Goal: Task Accomplishment & Management: Complete application form

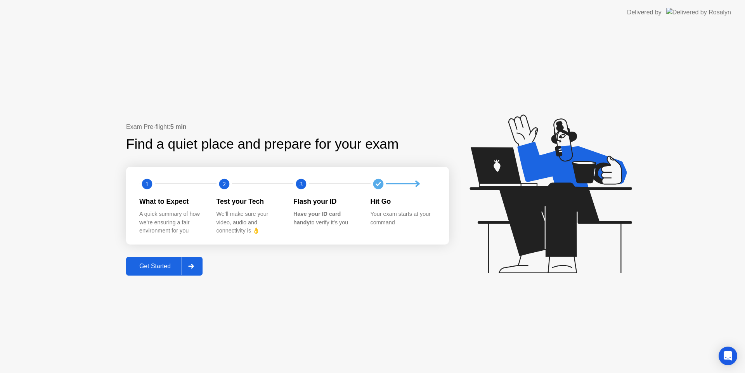
click at [151, 270] on div "Get Started" at bounding box center [154, 266] width 53 height 7
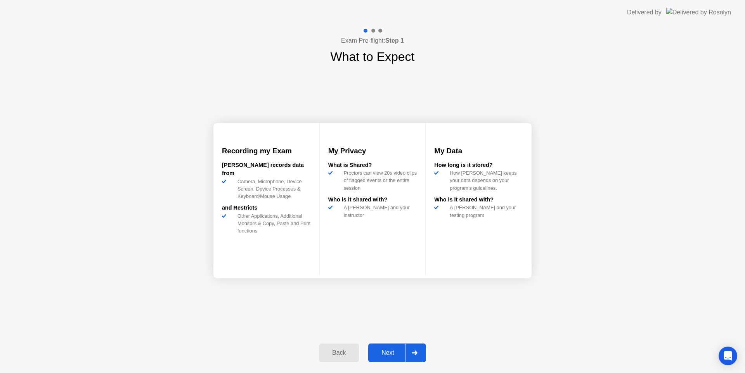
click at [385, 354] on div "Next" at bounding box center [388, 352] width 35 height 7
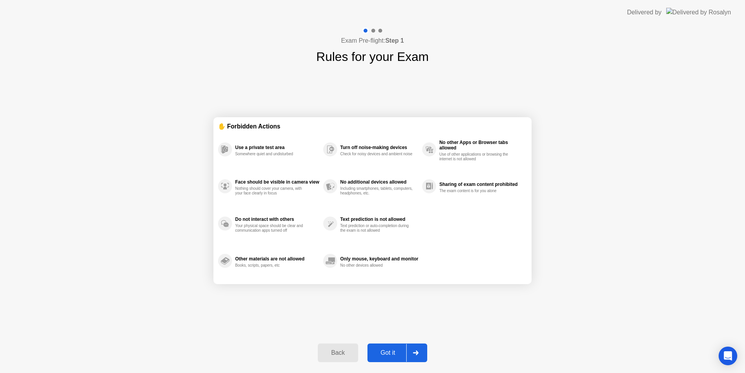
click at [393, 351] on div "Got it" at bounding box center [388, 352] width 36 height 7
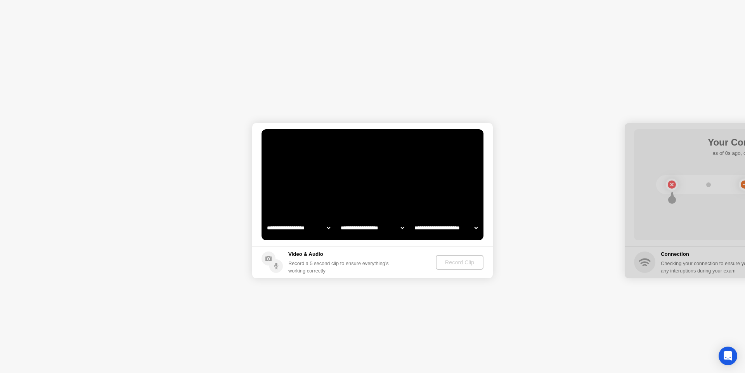
select select "**********"
select select "*******"
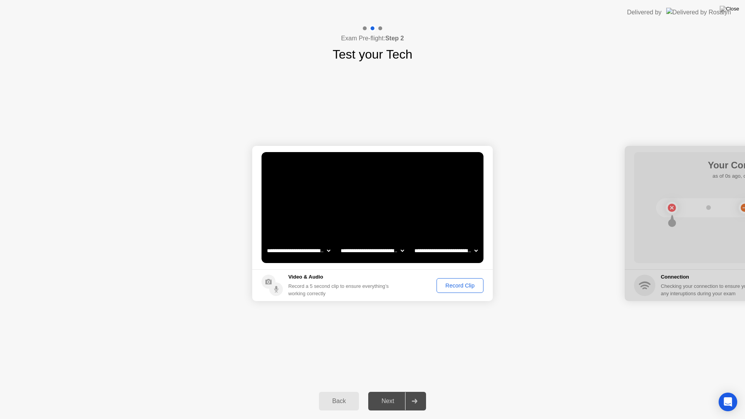
click at [459, 285] on div "Record Clip" at bounding box center [460, 286] width 42 height 6
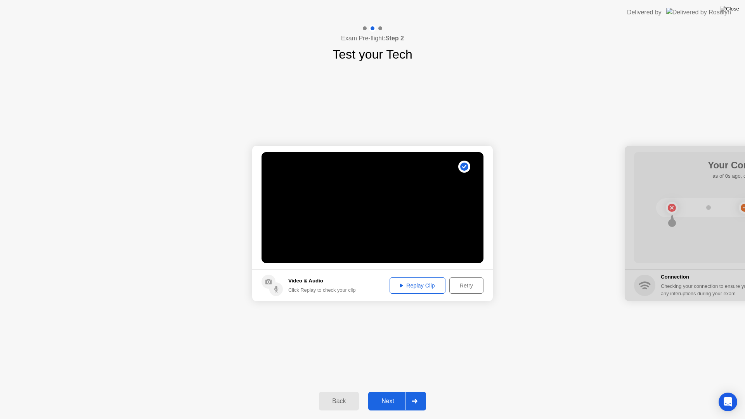
click at [435, 288] on div "Replay Clip" at bounding box center [417, 286] width 50 height 6
click at [387, 373] on div "Next" at bounding box center [388, 401] width 35 height 7
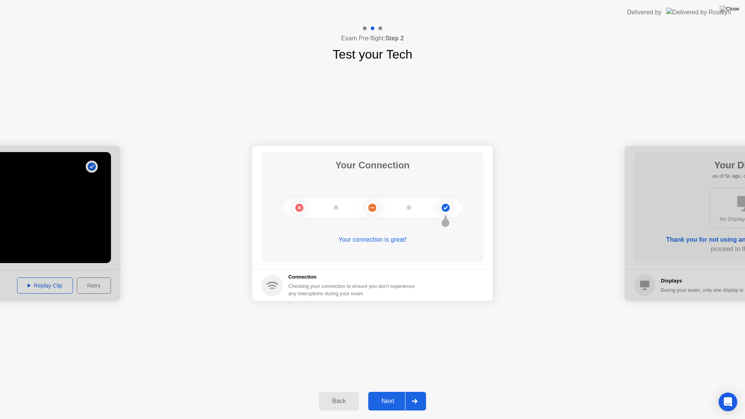
click at [388, 373] on div "Next" at bounding box center [388, 401] width 35 height 7
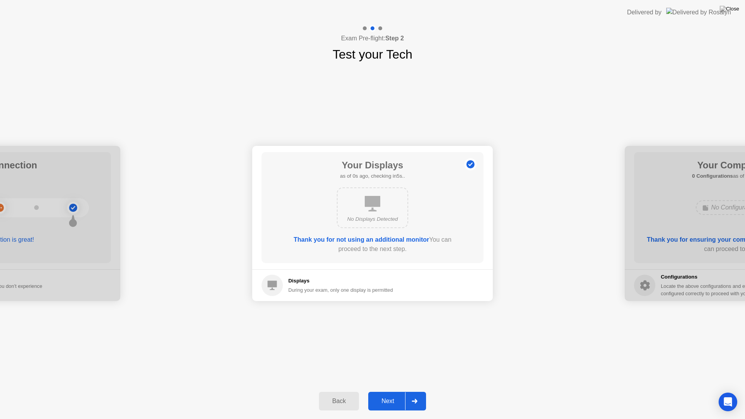
click at [389, 373] on div "Next" at bounding box center [388, 401] width 35 height 7
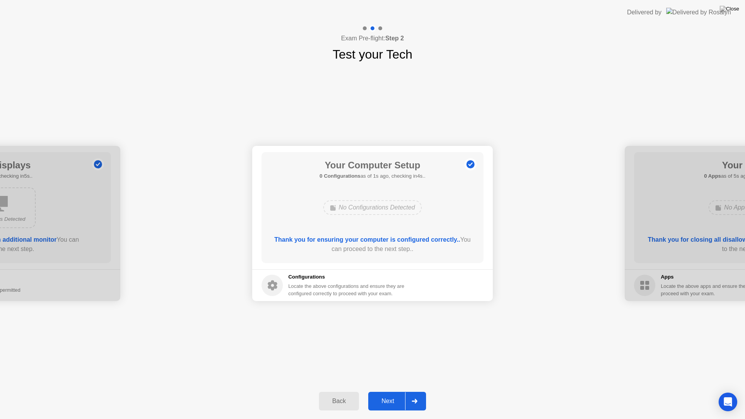
click at [389, 373] on div "Next" at bounding box center [388, 401] width 35 height 7
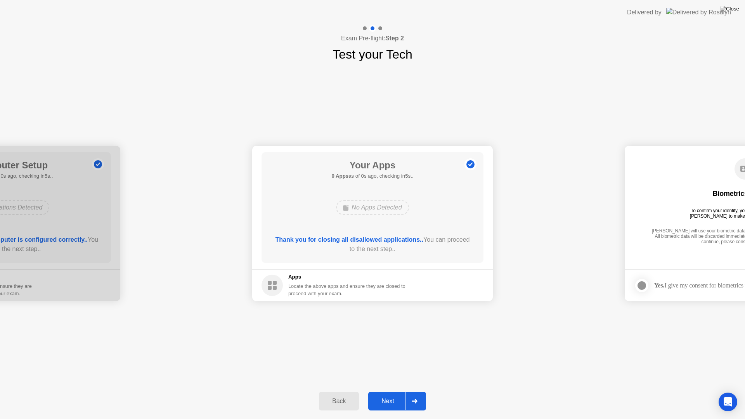
click at [389, 373] on div "Next" at bounding box center [388, 401] width 35 height 7
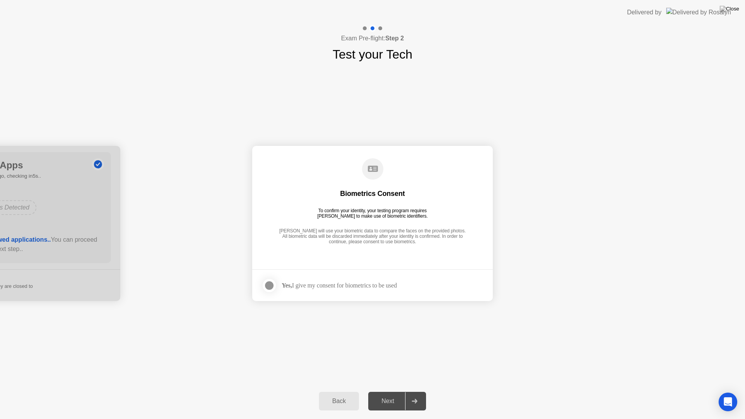
click at [274, 286] on div at bounding box center [269, 285] width 9 height 9
click at [387, 373] on div "Next" at bounding box center [388, 401] width 35 height 7
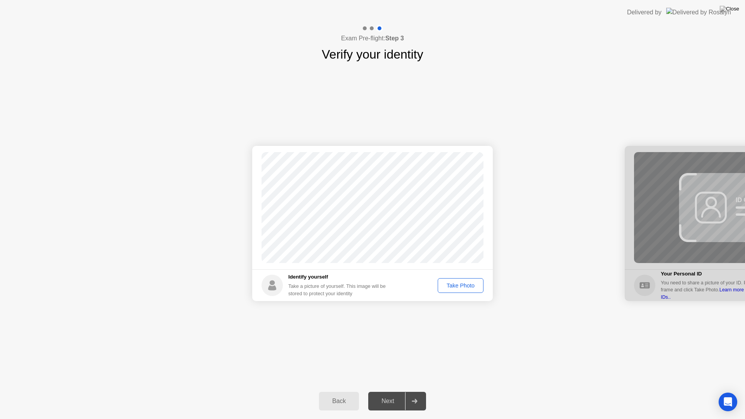
click at [467, 285] on div "Take Photo" at bounding box center [461, 286] width 40 height 6
click at [388, 373] on div "Next" at bounding box center [388, 401] width 35 height 7
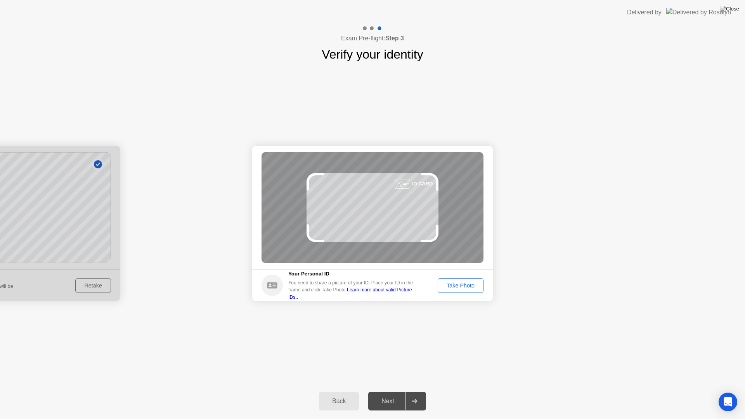
click at [463, 292] on button "Take Photo" at bounding box center [461, 285] width 46 height 15
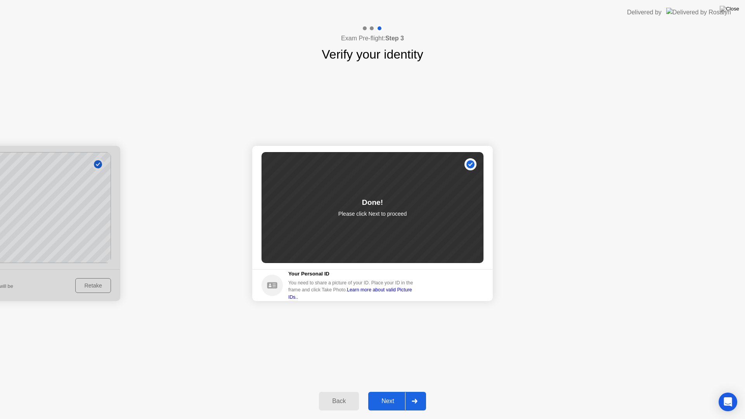
click at [384, 373] on div "Next" at bounding box center [388, 401] width 35 height 7
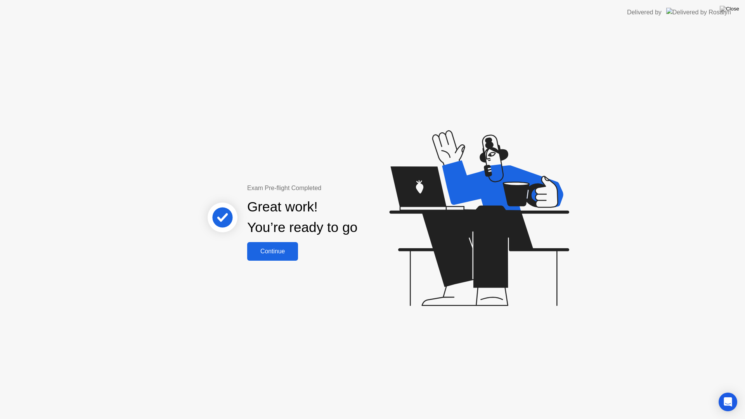
click at [274, 253] on div "Continue" at bounding box center [273, 251] width 46 height 7
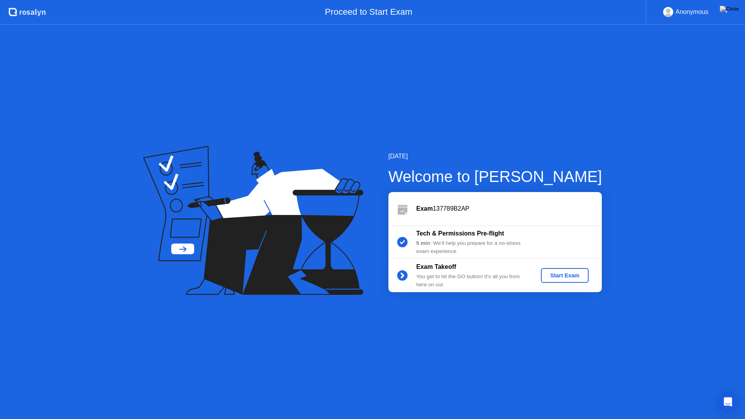
click at [562, 272] on div "Start Exam" at bounding box center [565, 275] width 42 height 6
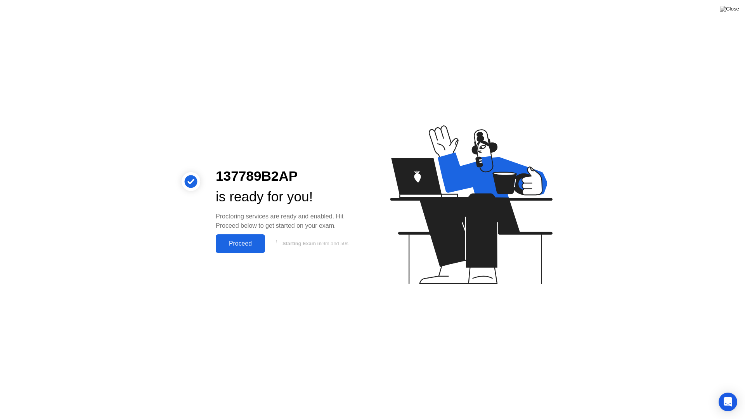
click at [222, 247] on div "Proceed" at bounding box center [240, 243] width 45 height 7
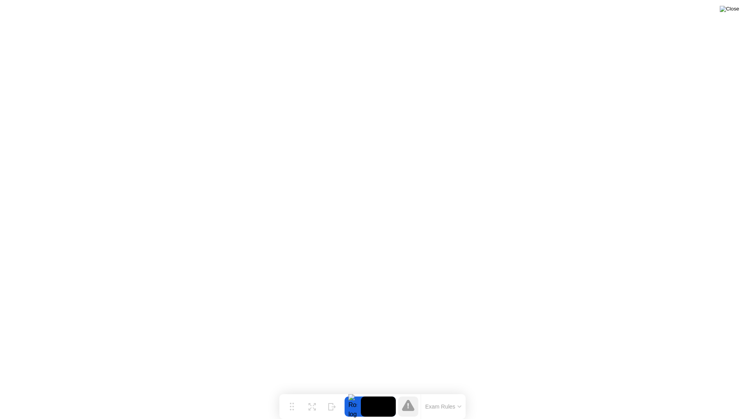
click at [735, 9] on img at bounding box center [729, 9] width 19 height 6
